Goal: Task Accomplishment & Management: Use online tool/utility

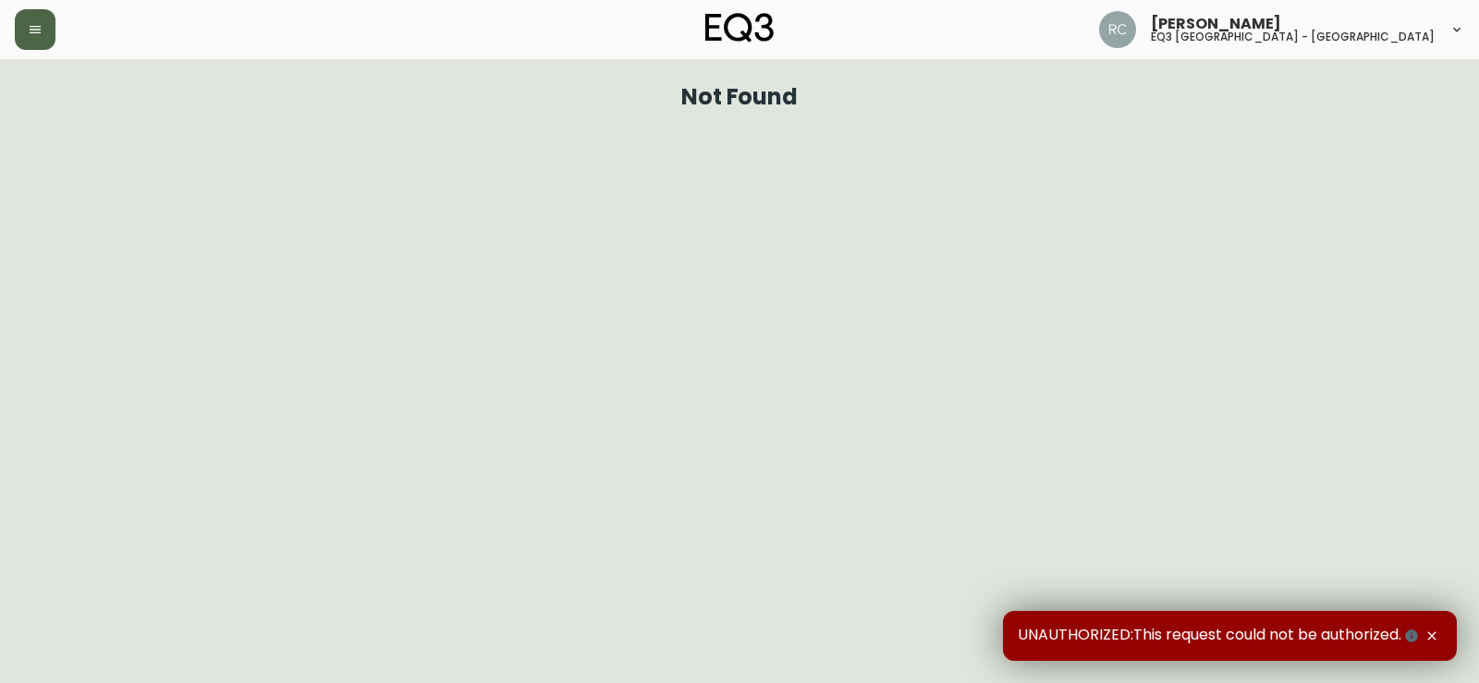
click at [50, 32] on button "button" at bounding box center [35, 29] width 41 height 41
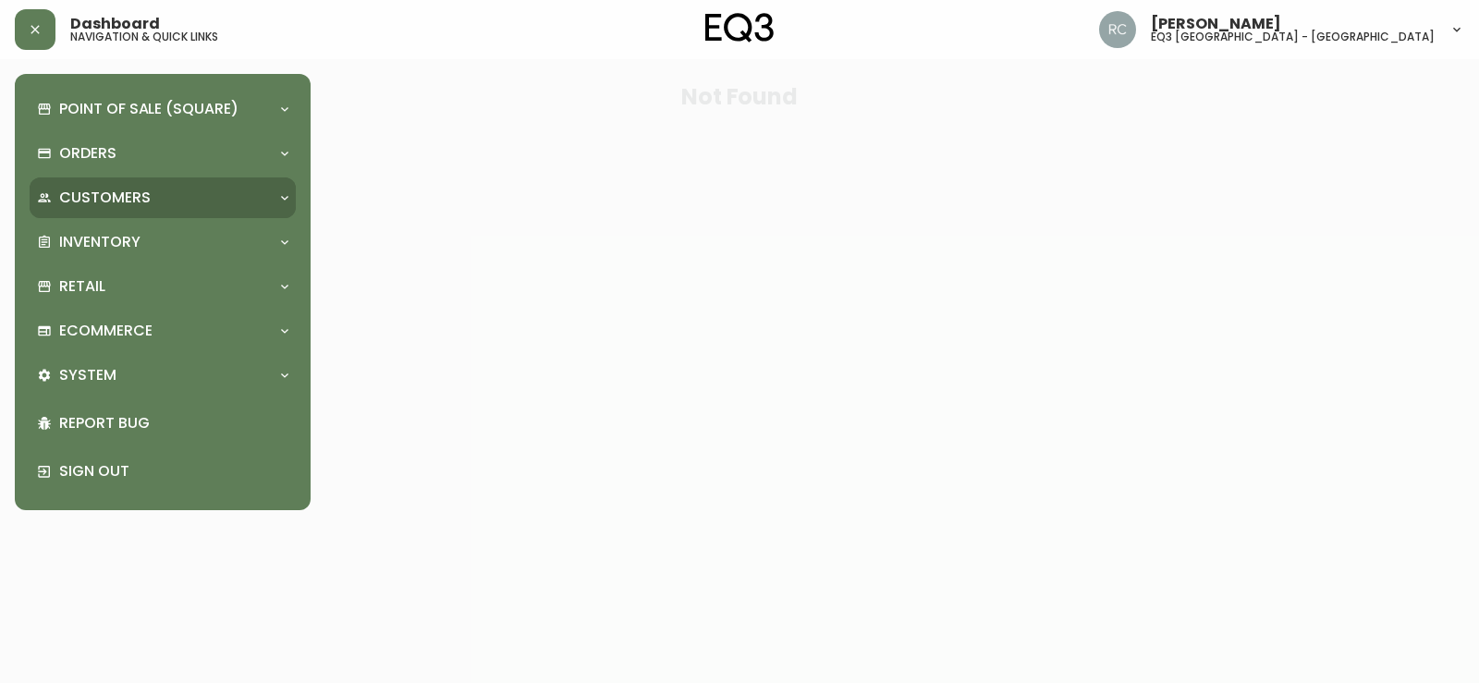
click at [196, 194] on div "Customers" at bounding box center [153, 198] width 233 height 20
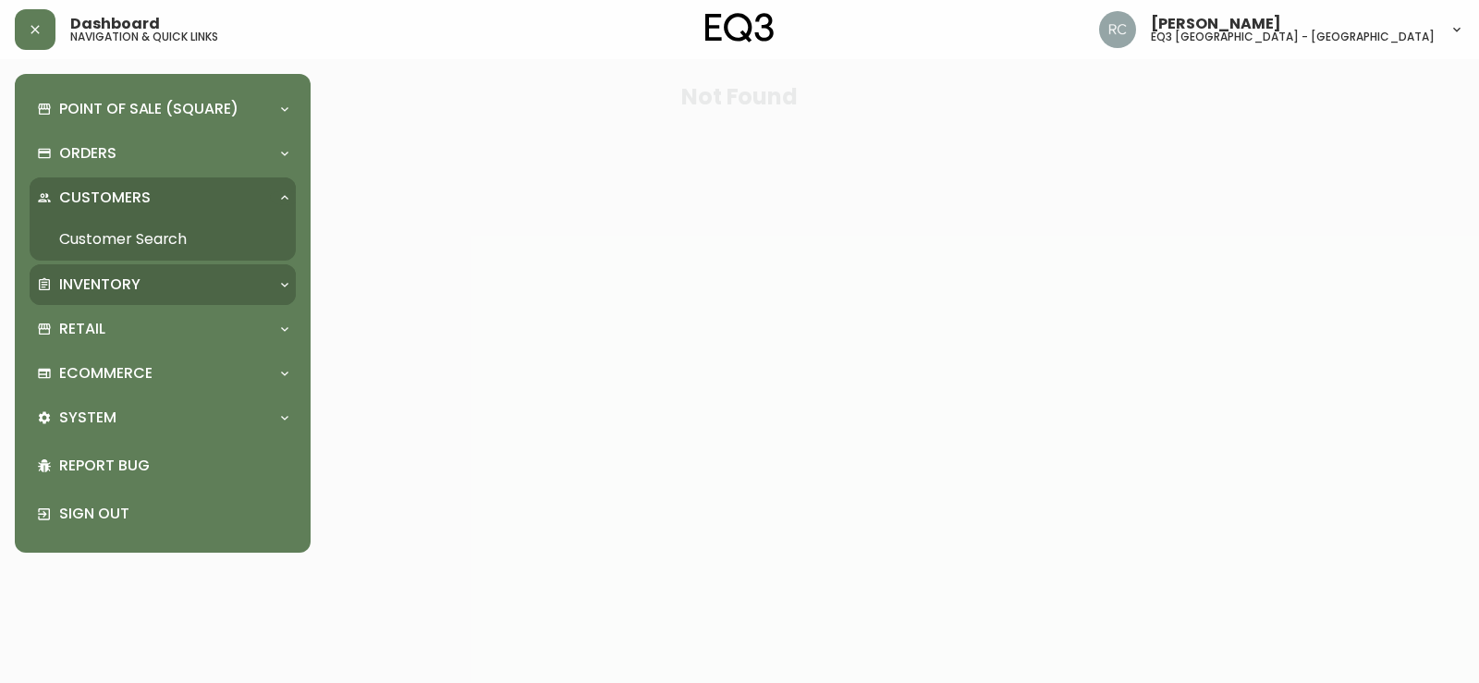
click at [172, 267] on div "Inventory" at bounding box center [163, 284] width 266 height 41
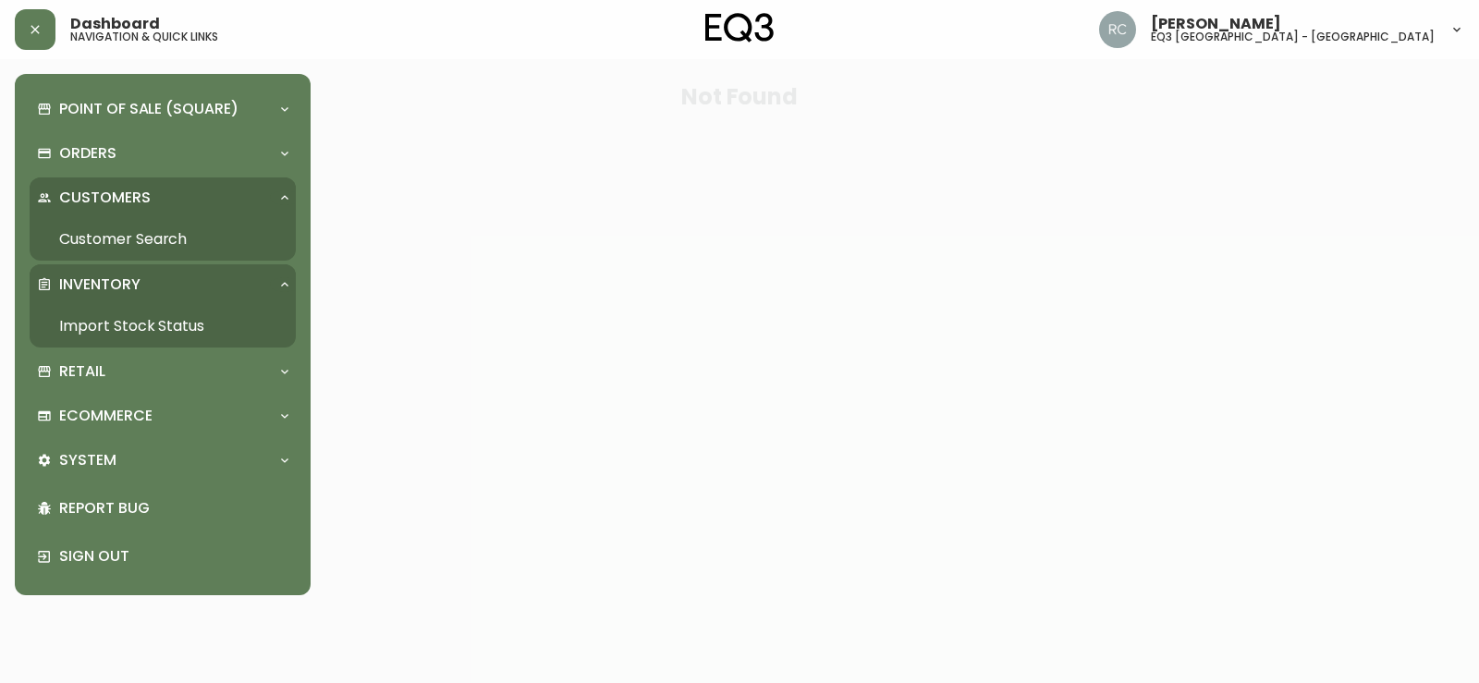
click at [134, 322] on link "Import Stock Status" at bounding box center [163, 326] width 266 height 43
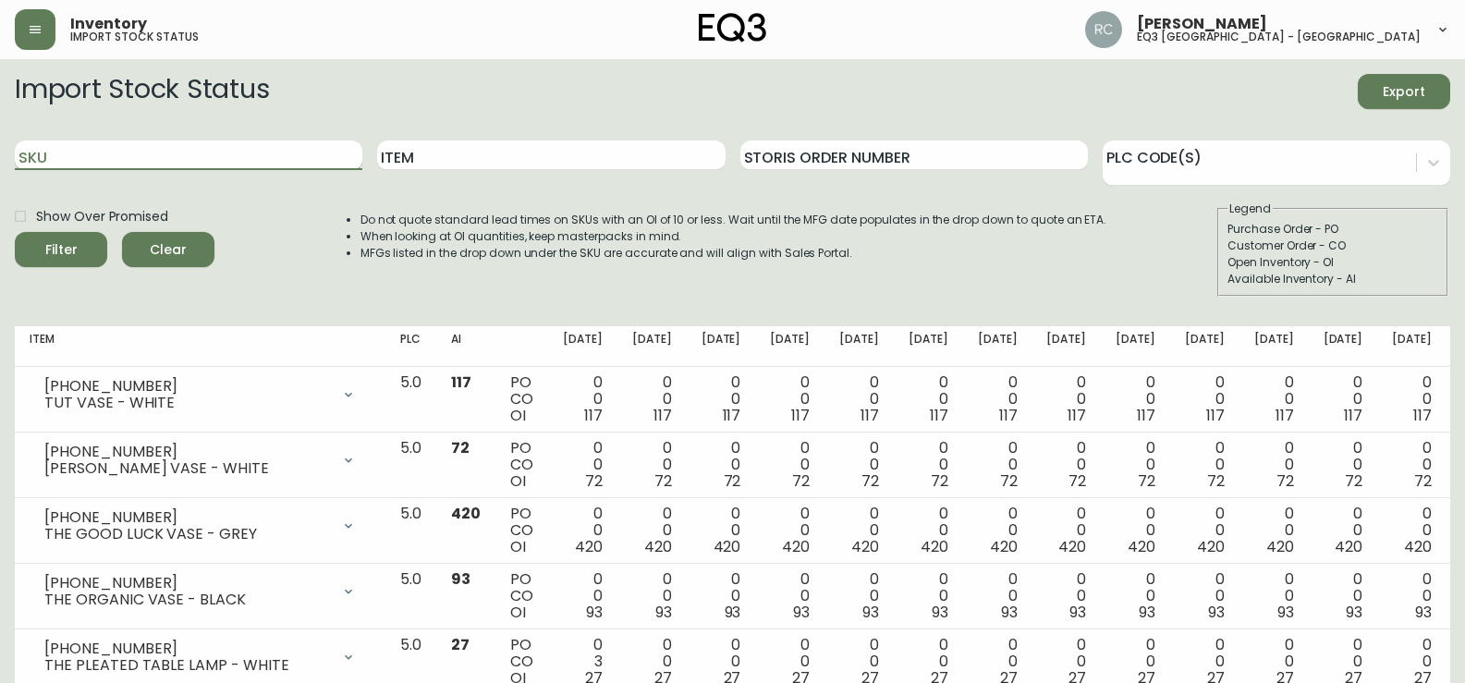
click at [185, 152] on input "SKU" at bounding box center [188, 155] width 347 height 30
paste input "3130-230-6-A"
type input "3130-230-6-A"
click at [15, 232] on button "Filter" at bounding box center [61, 249] width 92 height 35
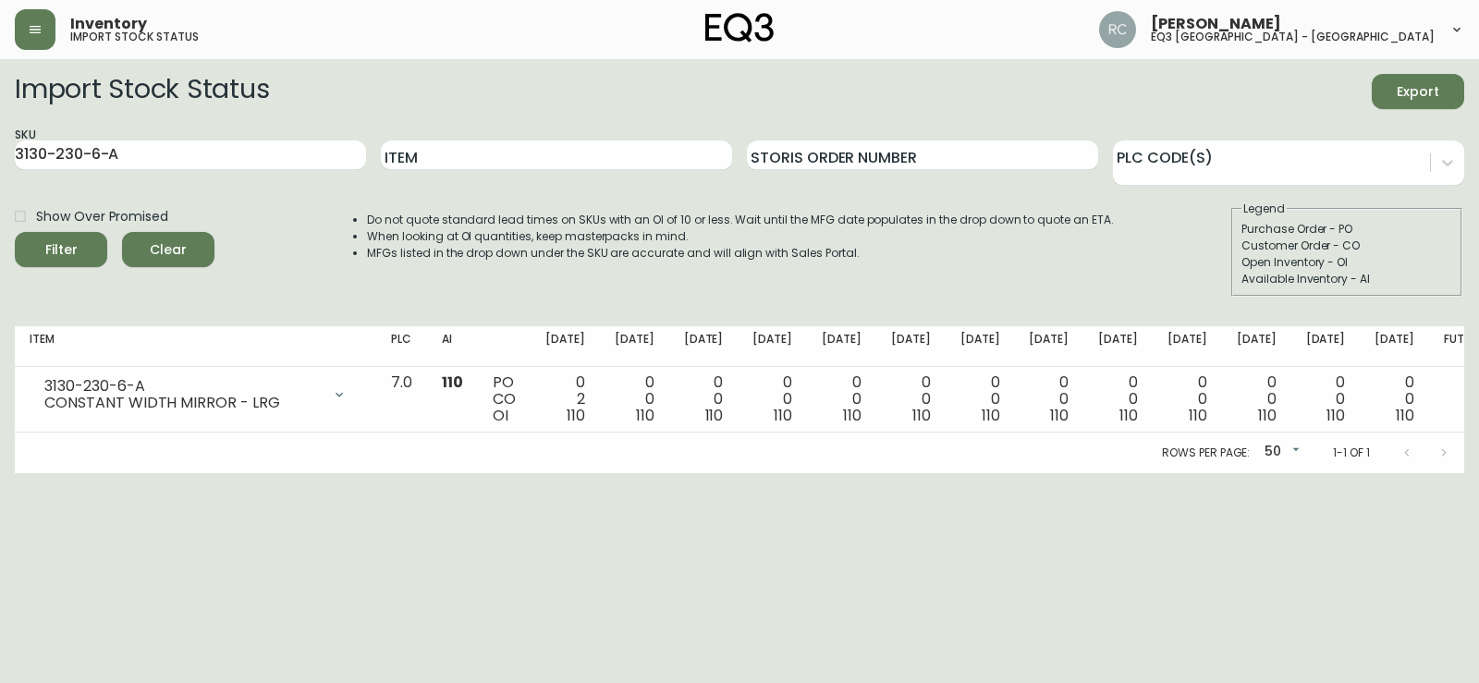
click at [1478, 187] on main "Import Stock Status Export SKU 3130-230-6-A Item Storis Order Number PLC Code(s…" at bounding box center [739, 266] width 1479 height 414
